Goal: Task Accomplishment & Management: Manage account settings

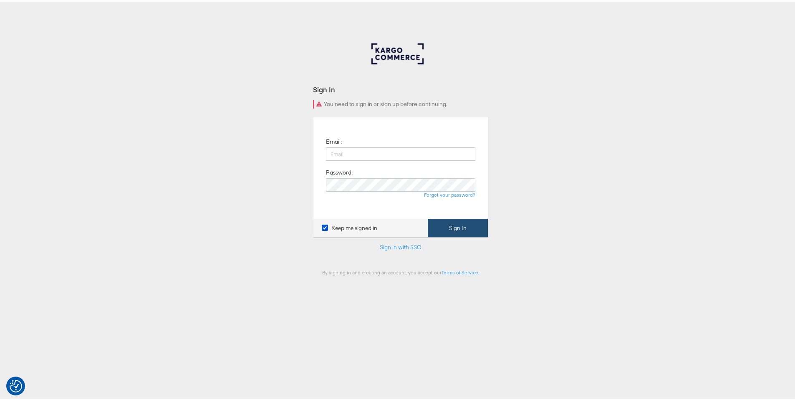
type input "[PERSON_NAME][EMAIL_ADDRESS][PERSON_NAME][DOMAIN_NAME]"
click at [438, 220] on button "Sign In" at bounding box center [458, 226] width 60 height 19
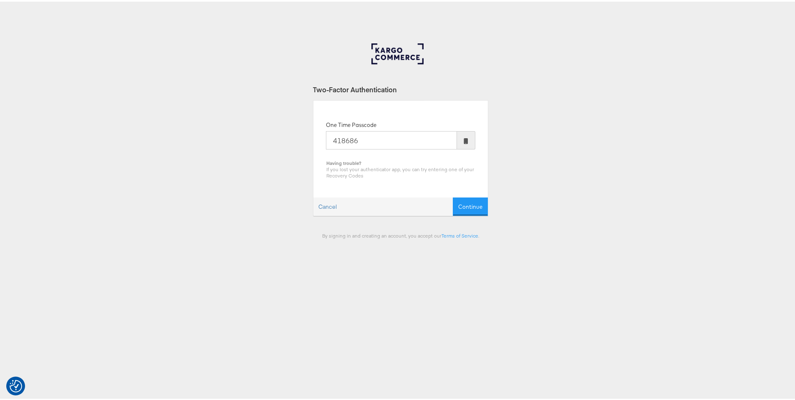
type input "418686"
click at [453, 196] on button "Continue" at bounding box center [470, 205] width 35 height 19
